Goal: Information Seeking & Learning: Learn about a topic

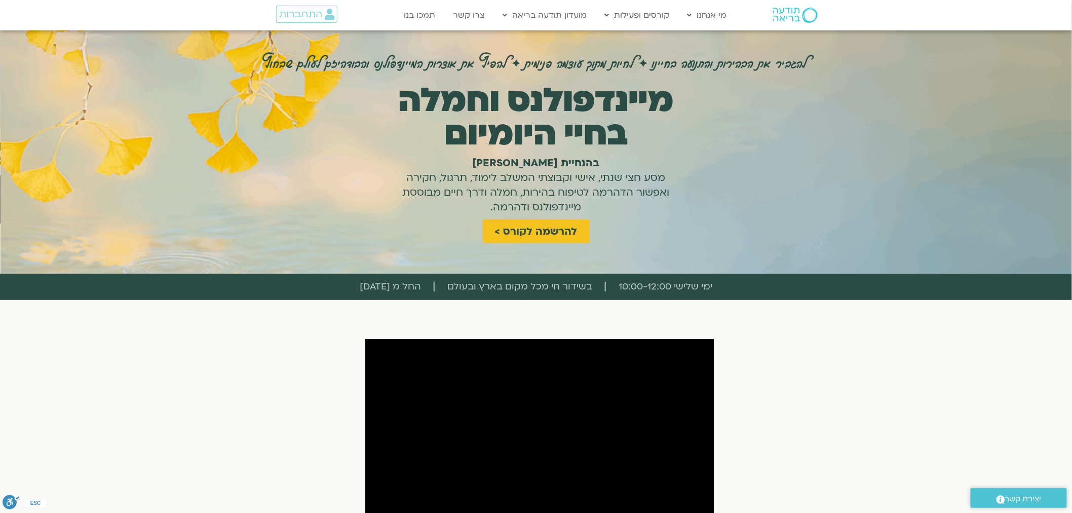
click at [595, 107] on h1 "מיינדפולנס וחמלה בחיי היומיום" at bounding box center [536, 117] width 305 height 67
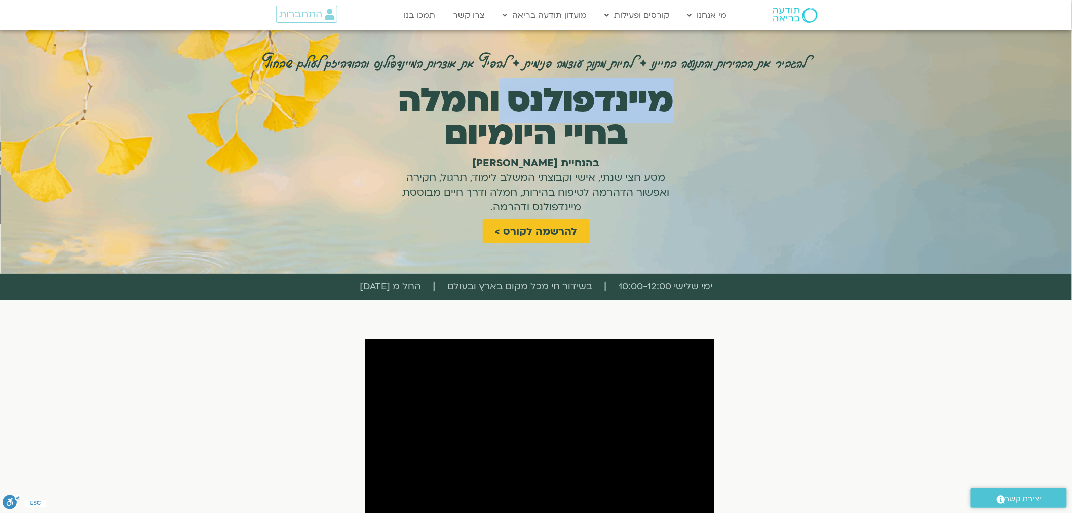
click at [595, 107] on h1 "מיינדפולנס וחמלה בחיי היומיום" at bounding box center [536, 117] width 305 height 67
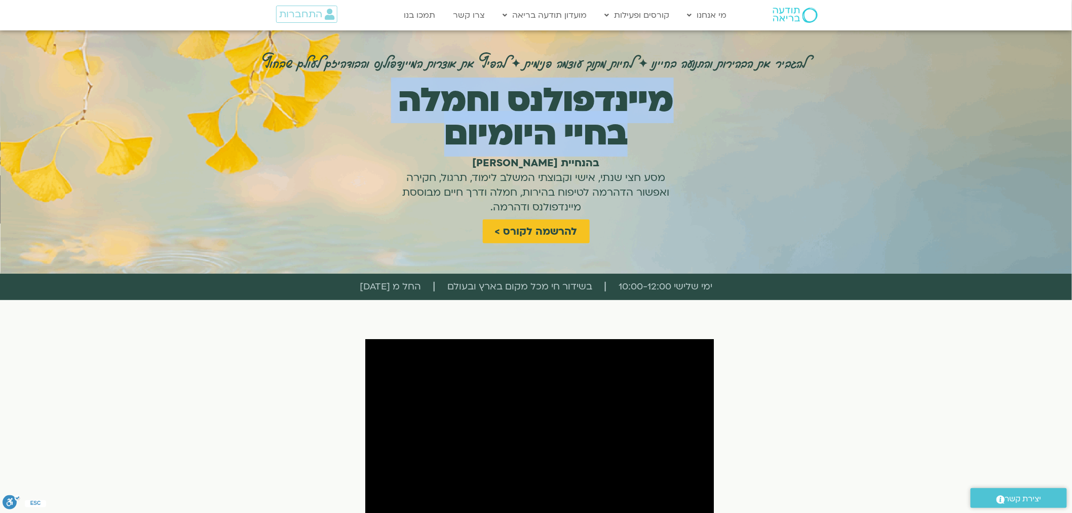
click at [595, 107] on h1 "מיינדפולנס וחמלה בחיי היומיום" at bounding box center [536, 117] width 305 height 67
copy div "מיינדפולנס וחמלה בחיי היומיום"
